Goal: Use online tool/utility: Utilize a website feature to perform a specific function

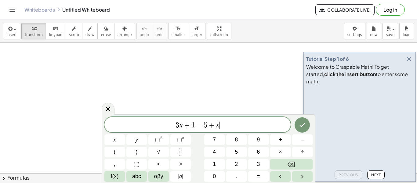
scroll to position [0, 0]
click at [216, 124] on var "x" at bounding box center [217, 125] width 3 height 8
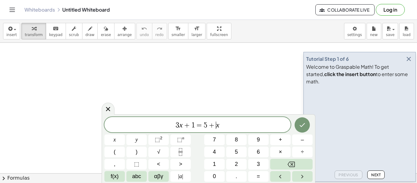
click at [216, 124] on var "x" at bounding box center [217, 125] width 3 height 8
drag, startPoint x: 223, startPoint y: 125, endPoint x: 161, endPoint y: 114, distance: 63.5
click at [161, 114] on div "******** 3 x + 1 = 5 + x x y ⬚ 2 ⬚ n 7 8 9 + – ( ) √ 4 5 6 × ÷ , ⬚ < > 1 2 3 f(…" at bounding box center [208, 148] width 213 height 69
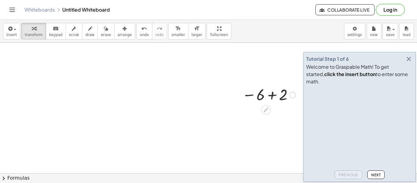
click at [278, 97] on div at bounding box center [268, 94] width 59 height 20
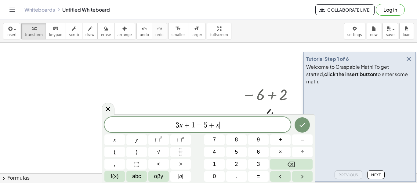
scroll to position [3, 0]
click at [217, 122] on var "x" at bounding box center [217, 125] width 3 height 8
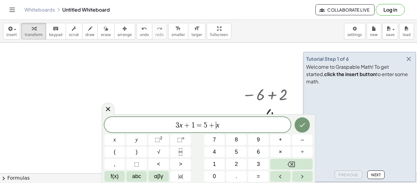
click at [217, 122] on var "x" at bounding box center [217, 125] width 3 height 8
drag, startPoint x: 220, startPoint y: 125, endPoint x: 106, endPoint y: 142, distance: 115.5
click at [106, 142] on div "******** 3 x + 1 = 5 + x x y ⬚ 2 ⬚ n 7 8 9 + – ( ) √ 4 5 6 × ÷ , ⬚ < > 1 2 3 f(…" at bounding box center [208, 149] width 208 height 65
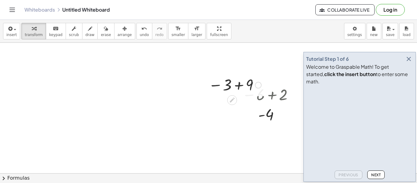
click at [241, 88] on div at bounding box center [234, 84] width 59 height 20
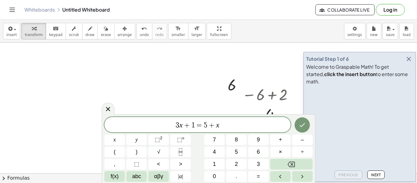
scroll to position [5, 0]
click at [197, 123] on span "=" at bounding box center [194, 124] width 9 height 7
click at [194, 122] on span "=" at bounding box center [194, 124] width 9 height 7
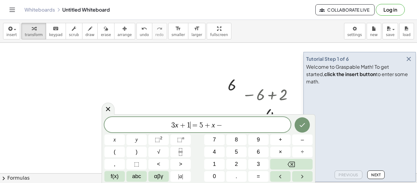
click at [194, 122] on span "=" at bounding box center [194, 124] width 9 height 7
click at [191, 125] on span "=" at bounding box center [194, 124] width 9 height 7
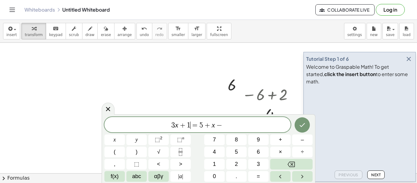
click at [191, 125] on span "=" at bounding box center [194, 124] width 9 height 7
drag, startPoint x: 167, startPoint y: 123, endPoint x: 305, endPoint y: 112, distance: 138.6
click at [305, 112] on body "Graspable Math Activities Get Started Activity Bank Assigned Work Classes White…" at bounding box center [208, 91] width 417 height 183
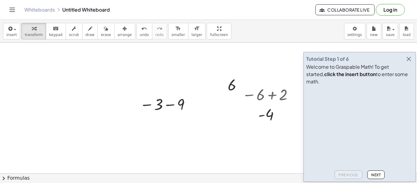
scroll to position [5, 0]
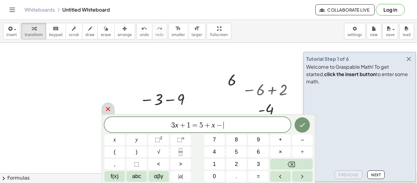
click at [104, 112] on icon at bounding box center [107, 108] width 7 height 7
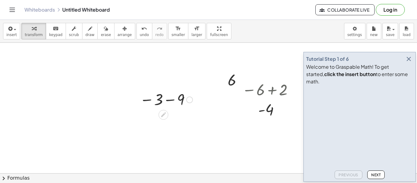
click at [175, 100] on div at bounding box center [166, 99] width 59 height 20
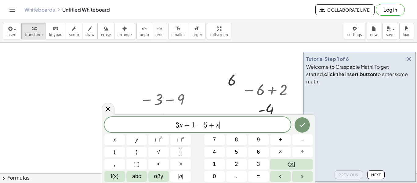
click at [215, 126] on span "3 x + 1 = 5 + x ​" at bounding box center [197, 125] width 186 height 9
click at [217, 125] on var "x" at bounding box center [217, 125] width 3 height 8
drag, startPoint x: 225, startPoint y: 124, endPoint x: 86, endPoint y: 123, distance: 138.8
click at [86, 123] on body "Graspable Math Activities Get Started Activity Bank Assigned Work Classes White…" at bounding box center [208, 91] width 417 height 183
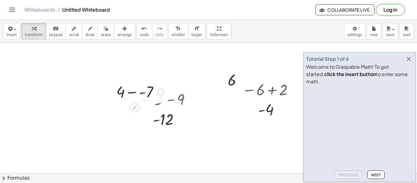
click at [132, 93] on div at bounding box center [139, 91] width 53 height 21
click at [133, 93] on div at bounding box center [139, 91] width 46 height 21
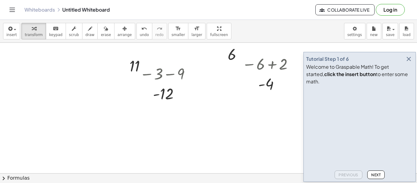
scroll to position [24, 0]
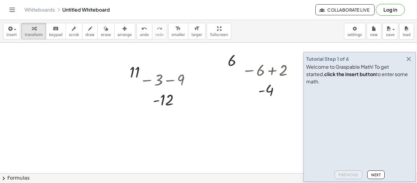
click at [107, 93] on div at bounding box center [208, 168] width 417 height 300
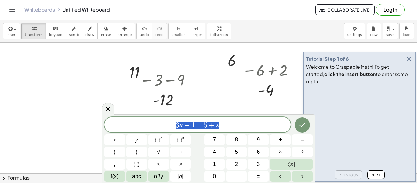
drag, startPoint x: 264, startPoint y: 126, endPoint x: 102, endPoint y: 170, distance: 167.5
click at [102, 170] on div "******** 3 x + 1 = 5 + x x y ⬚ 2 ⬚ n 7 8 9 + – ( ) √ 4 5 6 × ÷ , ⬚ < > 1 2 3 f(…" at bounding box center [208, 148] width 213 height 69
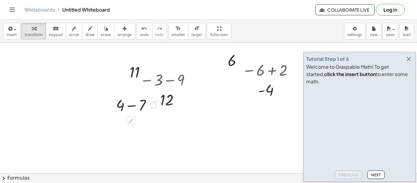
click at [135, 106] on div at bounding box center [136, 104] width 46 height 21
click at [233, 91] on div at bounding box center [237, 79] width 9 height 43
click at [232, 114] on div at bounding box center [208, 168] width 417 height 300
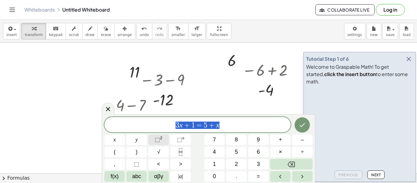
drag, startPoint x: 222, startPoint y: 127, endPoint x: 157, endPoint y: 141, distance: 66.6
click at [157, 141] on div "******** 3 x + 1 = 5 + x x y ⬚ 2 ⬚ n 7 8 9 + – ( ) √ 4 5 6 × ÷ , ⬚ < > 1 2 3 f(…" at bounding box center [208, 149] width 208 height 65
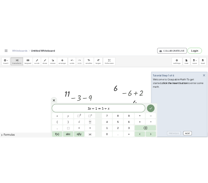
scroll to position [0, 0]
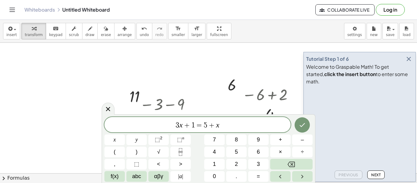
drag, startPoint x: 256, startPoint y: 72, endPoint x: 317, endPoint y: -10, distance: 101.4
click at [317, 0] on html "Graspable Math Activities Get Started Activity Bank Assigned Work Classes White…" at bounding box center [208, 91] width 417 height 183
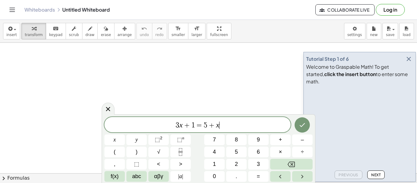
scroll to position [1, 0]
drag, startPoint x: 233, startPoint y: 122, endPoint x: 158, endPoint y: 122, distance: 74.7
click at [158, 122] on span "3 x + 1 = 5 + x" at bounding box center [197, 125] width 186 height 9
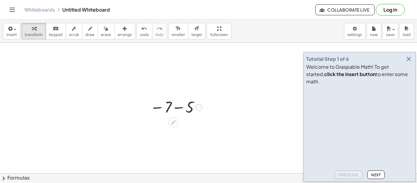
click at [172, 106] on div at bounding box center [176, 107] width 58 height 20
click at [210, 73] on div at bounding box center [208, 185] width 417 height 300
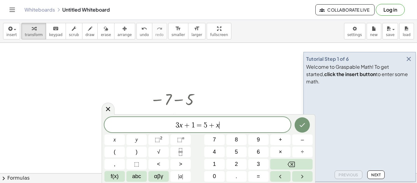
scroll to position [2, 0]
drag, startPoint x: 229, startPoint y: 118, endPoint x: 179, endPoint y: 116, distance: 50.1
click at [179, 116] on div "******* 3 x + 1 = 5 + x x y ⬚ 2 ⬚ n 7 8 9 + – ( ) √ 4 5 6 × ÷ , ⬚ < > 1 2 3 f(x…" at bounding box center [208, 148] width 213 height 69
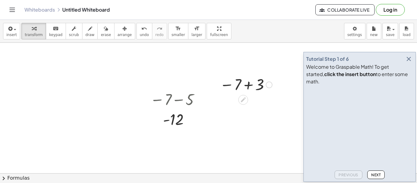
click at [243, 85] on div at bounding box center [246, 84] width 59 height 20
click at [243, 85] on div at bounding box center [248, 84] width 32 height 20
click at [107, 101] on div at bounding box center [208, 185] width 417 height 300
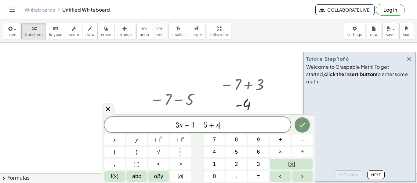
scroll to position [5, 0]
drag, startPoint x: 249, startPoint y: 126, endPoint x: 75, endPoint y: 178, distance: 181.7
click at [75, 178] on body "Graspable Math Activities Get Started Activity Bank Assigned Work Classes White…" at bounding box center [208, 91] width 417 height 183
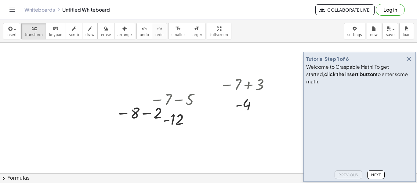
scroll to position [0, 0]
click at [150, 111] on div at bounding box center [143, 112] width 60 height 20
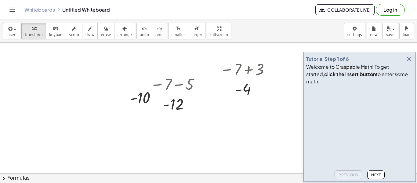
scroll to position [23, 0]
click at [265, 116] on div at bounding box center [208, 170] width 417 height 300
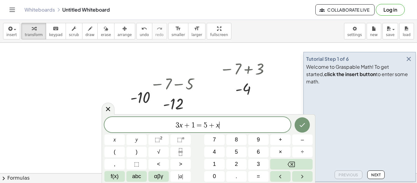
scroll to position [6, 0]
drag, startPoint x: 250, startPoint y: 127, endPoint x: 125, endPoint y: 95, distance: 129.6
click at [125, 95] on body "Graspable Math Activities Get Started Activity Bank Assigned Work Classes White…" at bounding box center [208, 91] width 417 height 183
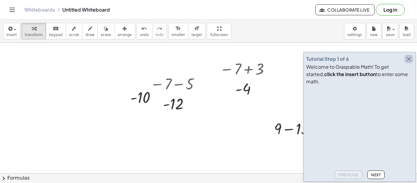
click at [406, 63] on button "button" at bounding box center [408, 59] width 9 height 9
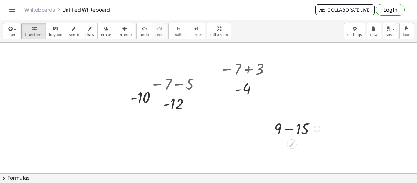
click at [287, 134] on div at bounding box center [297, 128] width 52 height 21
click at [295, 74] on div at bounding box center [208, 170] width 417 height 300
click at [337, 85] on div at bounding box center [333, 85] width 65 height 20
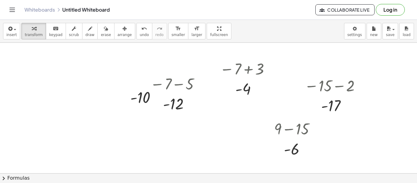
click at [177, 120] on div at bounding box center [208, 170] width 417 height 300
click at [219, 136] on div at bounding box center [215, 132] width 65 height 20
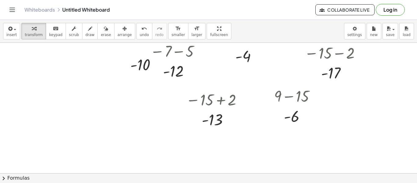
scroll to position [54, 0]
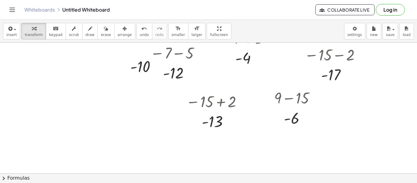
click at [71, 143] on div at bounding box center [208, 139] width 417 height 300
click at [95, 164] on div at bounding box center [97, 159] width 41 height 30
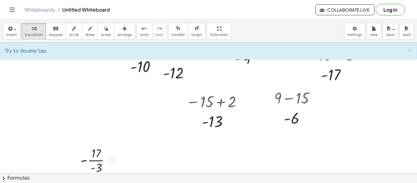
click at [94, 162] on div at bounding box center [97, 159] width 41 height 30
click at [83, 157] on div at bounding box center [97, 159] width 41 height 30
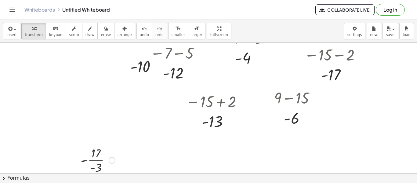
click at [83, 157] on div at bounding box center [97, 159] width 41 height 30
drag, startPoint x: 93, startPoint y: 169, endPoint x: 79, endPoint y: 158, distance: 18.2
click at [79, 158] on div "- - · 17 · - 3" at bounding box center [95, 160] width 48 height 34
click at [88, 159] on div at bounding box center [97, 159] width 31 height 30
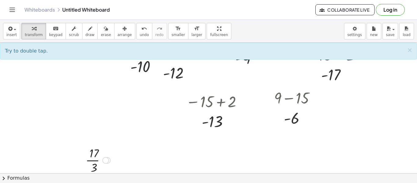
click at [92, 162] on div at bounding box center [97, 159] width 31 height 30
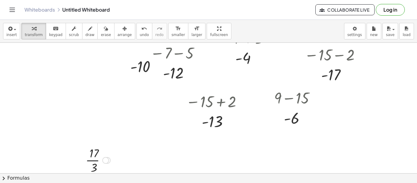
click at [92, 162] on div at bounding box center [97, 159] width 31 height 30
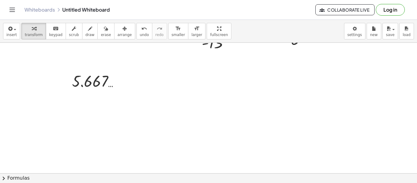
scroll to position [135, 0]
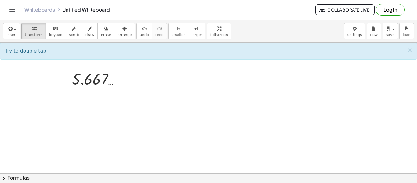
click at [258, 102] on div at bounding box center [208, 58] width 417 height 300
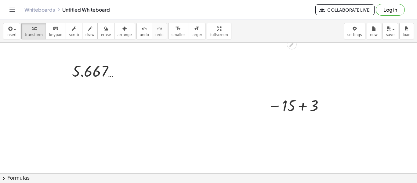
scroll to position [170, 0]
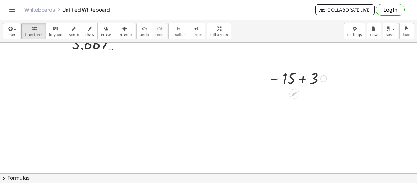
click at [302, 82] on div at bounding box center [296, 78] width 65 height 20
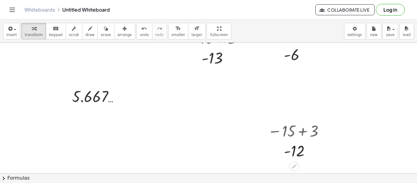
scroll to position [116, 0]
